Goal: Complete application form

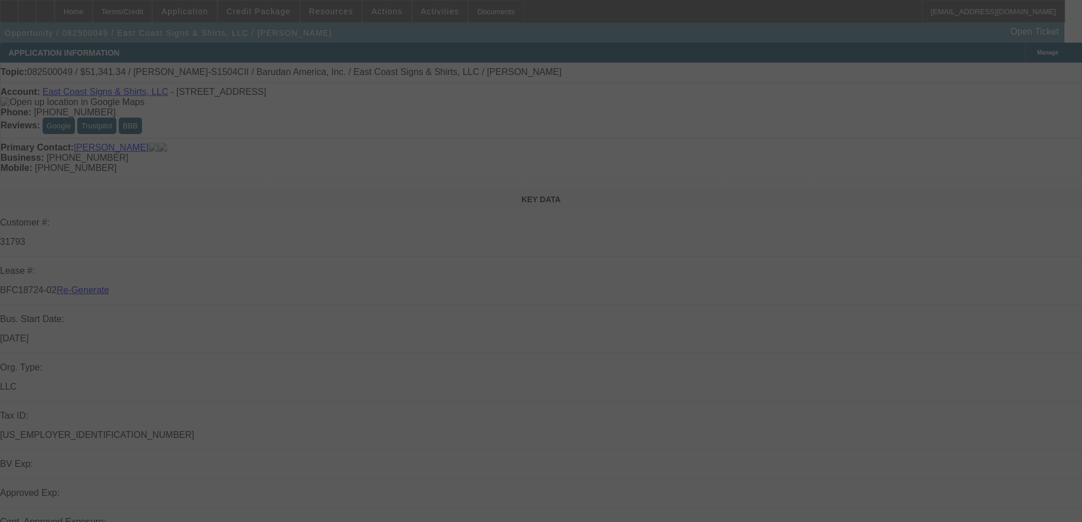
select select "3"
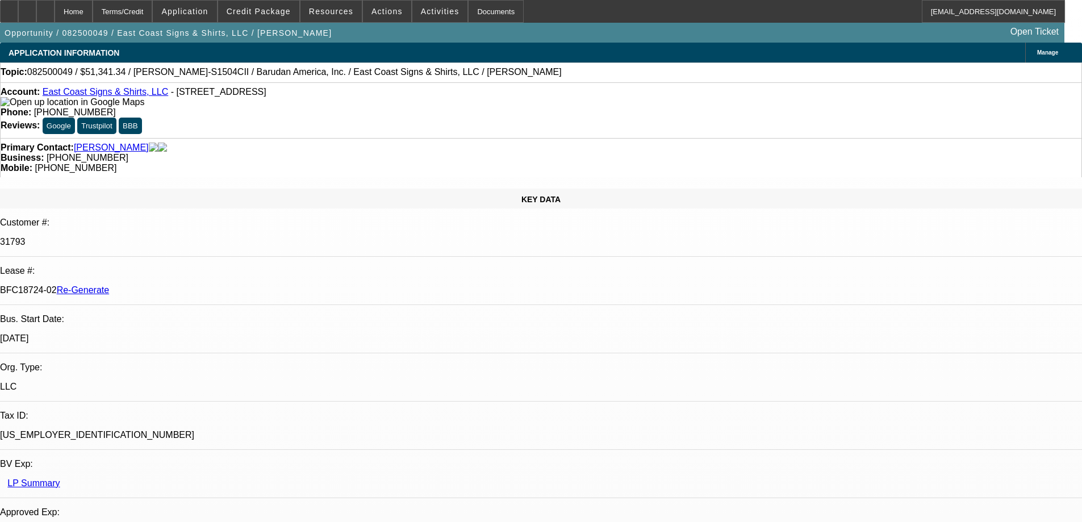
select select "0"
select select "2"
select select "0"
select select "1"
select select "2"
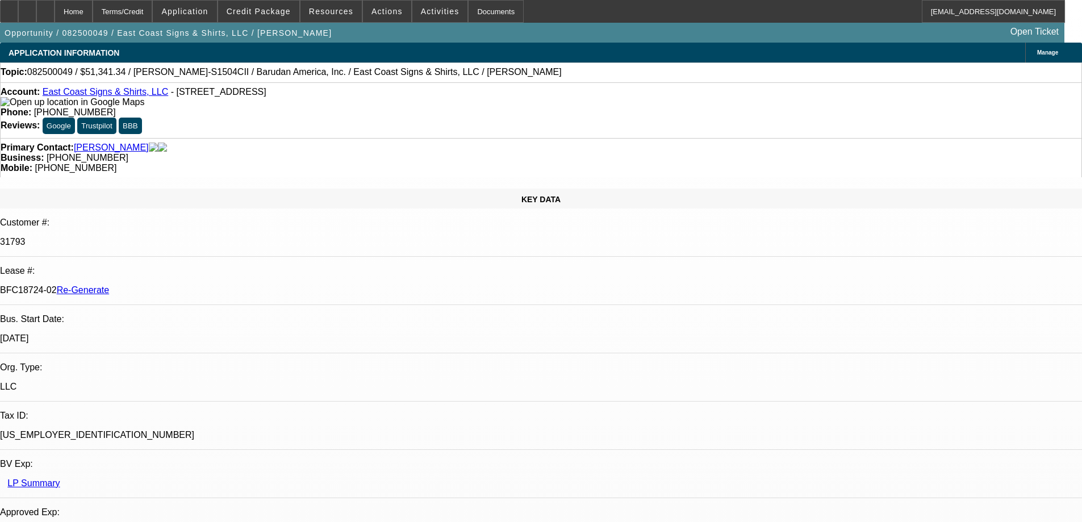
select select "6"
click at [468, 5] on div "Documents" at bounding box center [496, 11] width 56 height 23
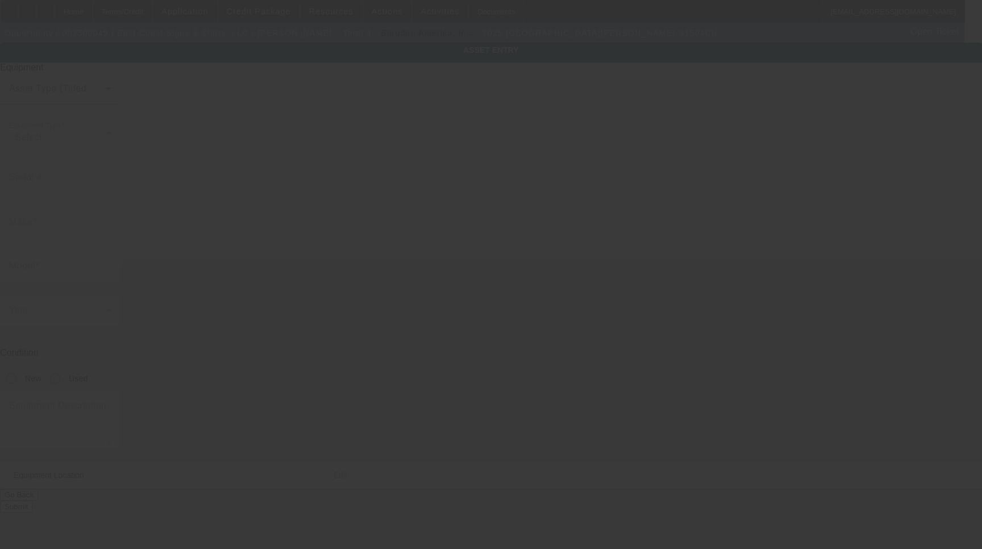
type input "Barudan"
type input "BEKY-S1504CII"
radio input "true"
type textarea "15 Needle 4 Head Embroidery Machine Includes: (8ea) 12cm, 15cm, 18cm, 300x290, …"
type input "2344 Hwy 70 W"
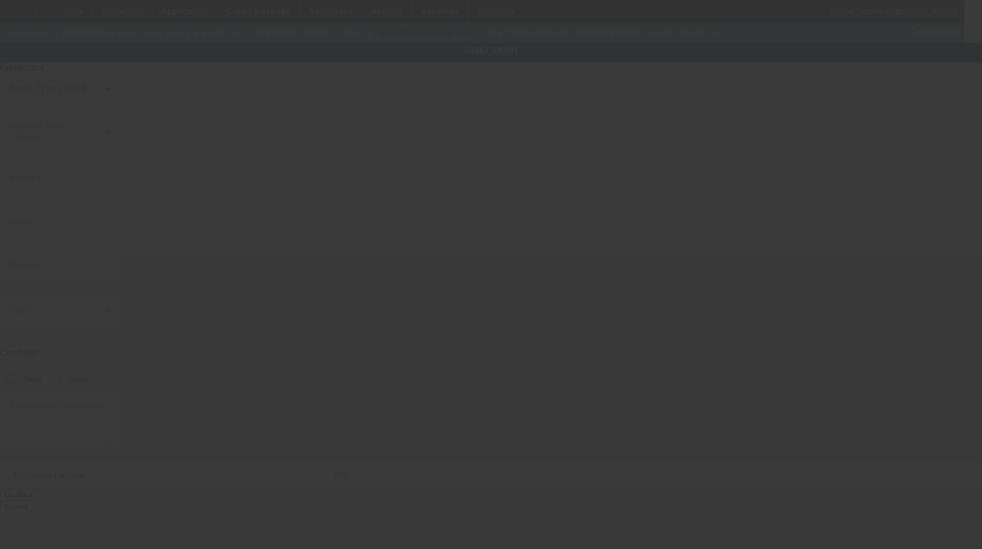
type input "Okeechobee"
type input "34974"
type input "Okeechobee"
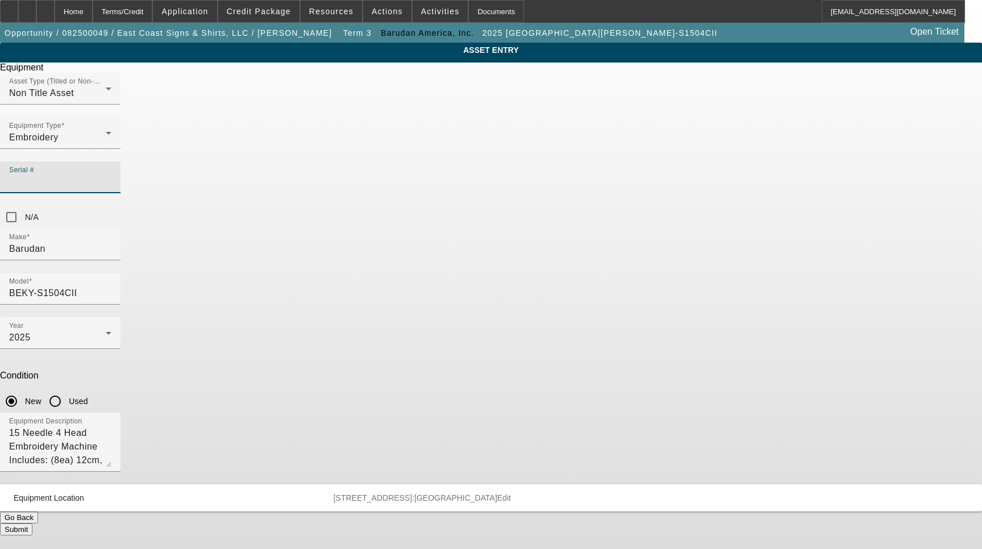
click at [111, 175] on input "Serial #" at bounding box center [60, 182] width 102 height 14
type input "3139216E25"
click at [32, 523] on button "Submit" at bounding box center [16, 529] width 32 height 12
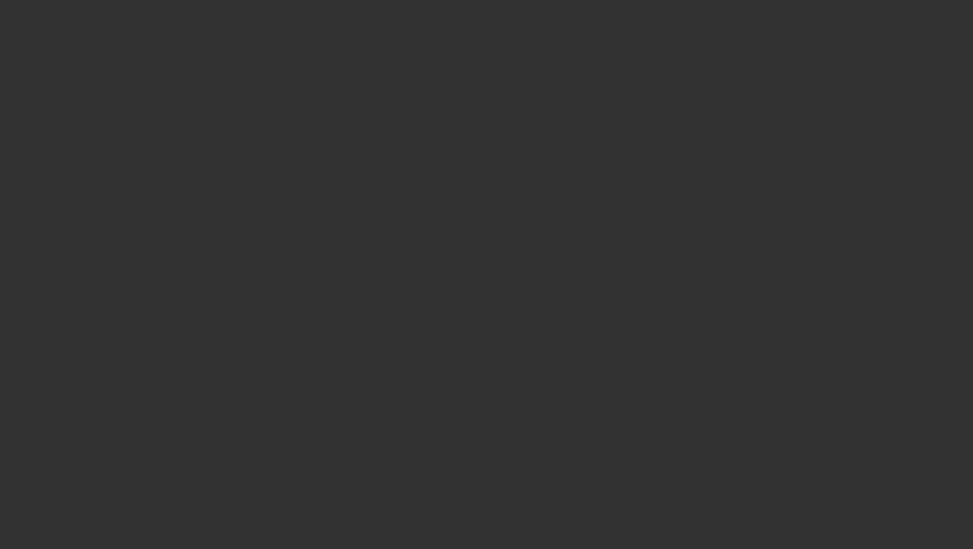
select select "3"
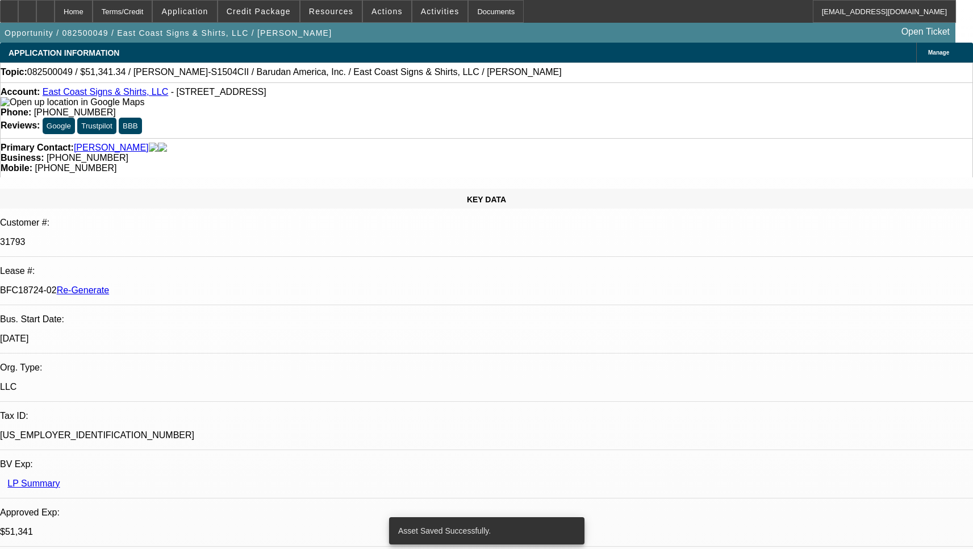
select select "0"
select select "2"
select select "0"
select select "6"
